Goal: Task Accomplishment & Management: Use online tool/utility

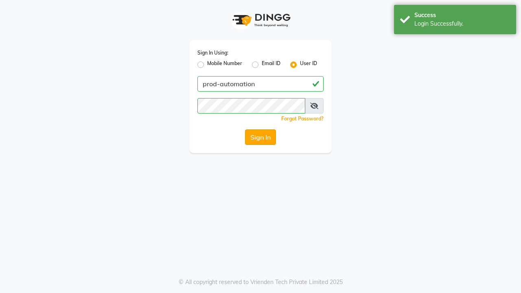
click at [262, 141] on button "Sign In" at bounding box center [260, 136] width 31 height 15
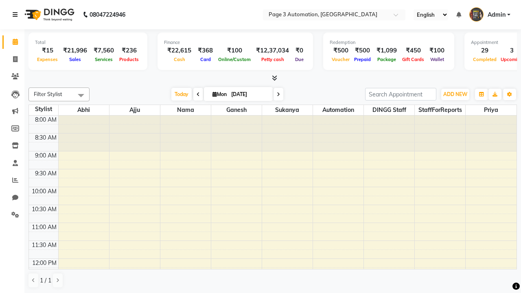
click at [17, 15] on icon at bounding box center [15, 15] width 5 height 6
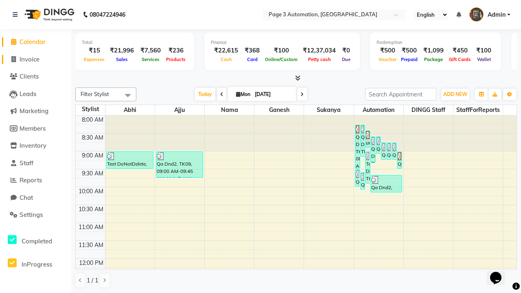
click at [35, 59] on span "Invoice" at bounding box center [30, 59] width 20 height 8
select select "2774"
select select "service"
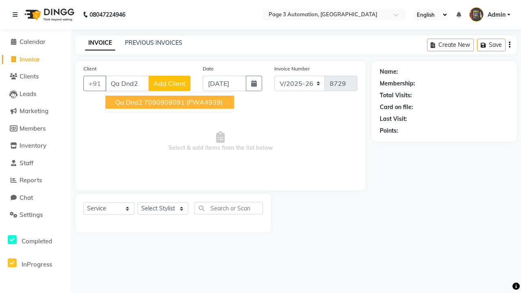
click at [169, 102] on ngb-highlight "7090909091" at bounding box center [164, 102] width 41 height 8
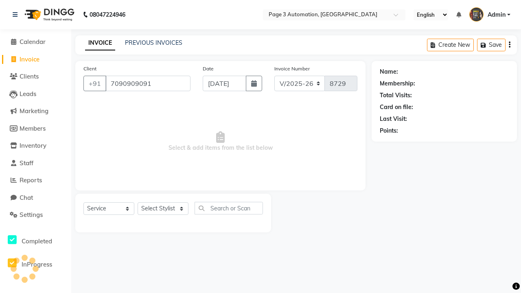
type input "7090909091"
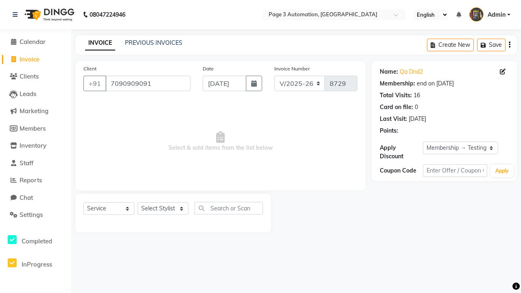
select select "0:"
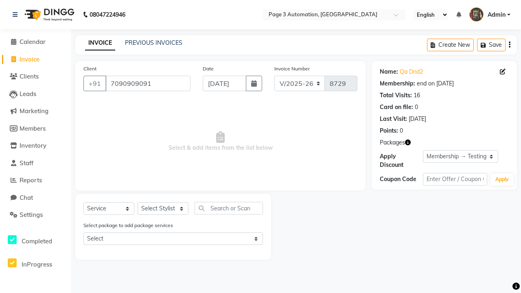
select select "71572"
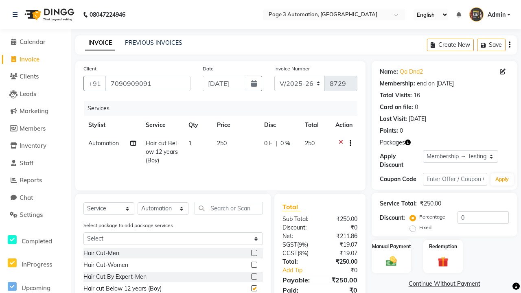
click at [348, 143] on button "button" at bounding box center [348, 143] width 5 height 9
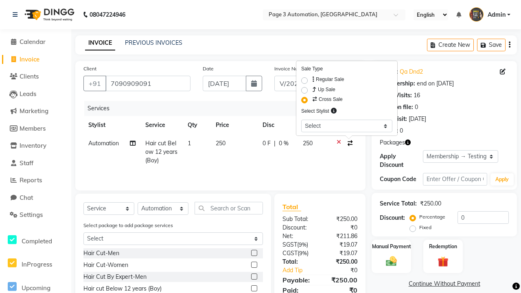
checkbox input "false"
click at [489, 15] on span "Admin" at bounding box center [496, 15] width 18 height 9
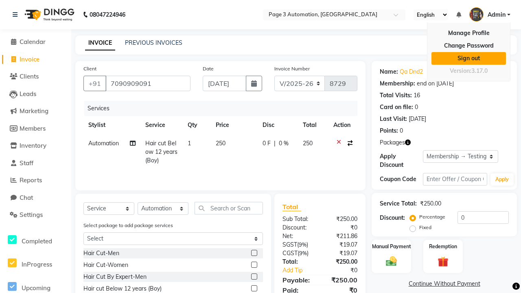
click at [468, 58] on link "Sign out" at bounding box center [468, 58] width 74 height 13
